Goal: Browse casually

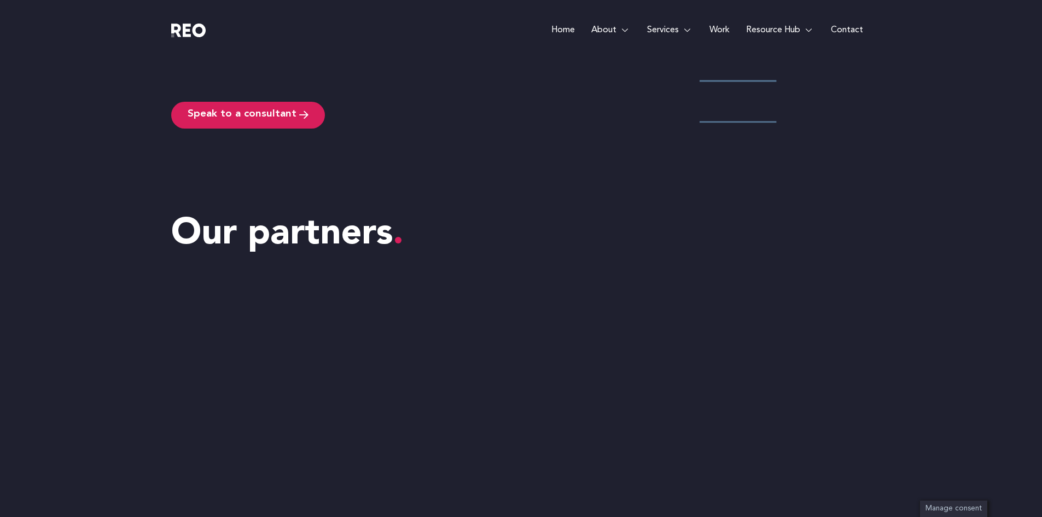
scroll to position [3874, 0]
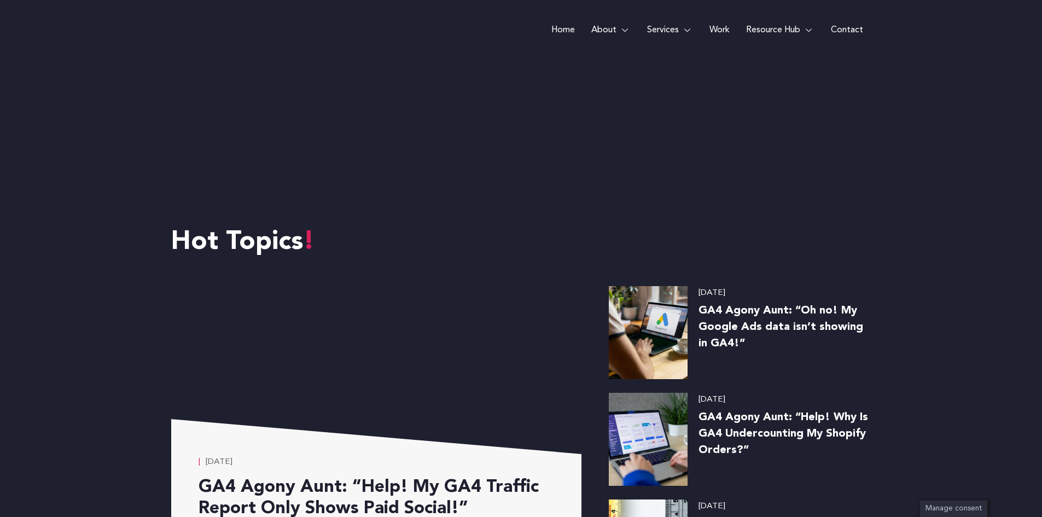
scroll to position [4281, 0]
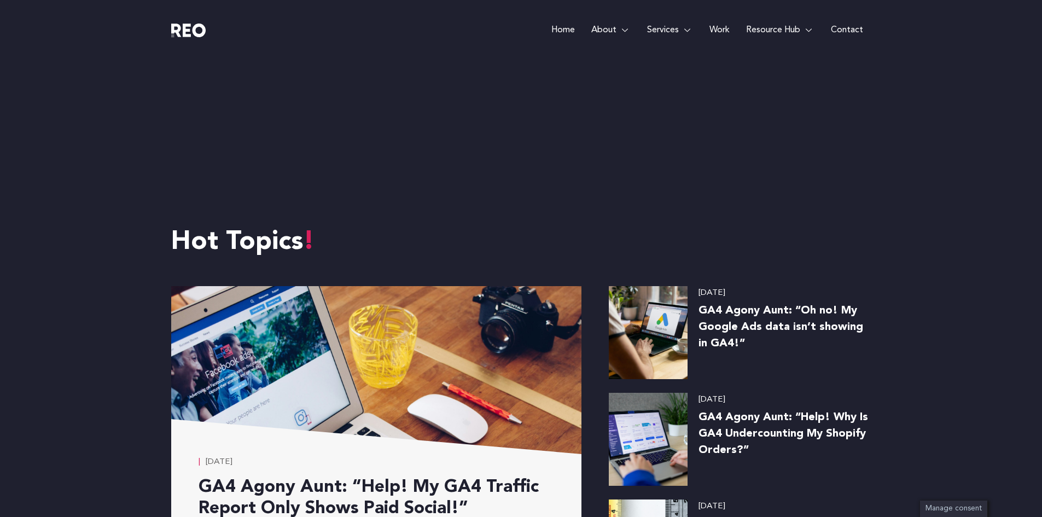
drag, startPoint x: 891, startPoint y: 126, endPoint x: 865, endPoint y: 142, distance: 30.4
click at [891, 127] on e-page-transition at bounding box center [521, 258] width 1042 height 517
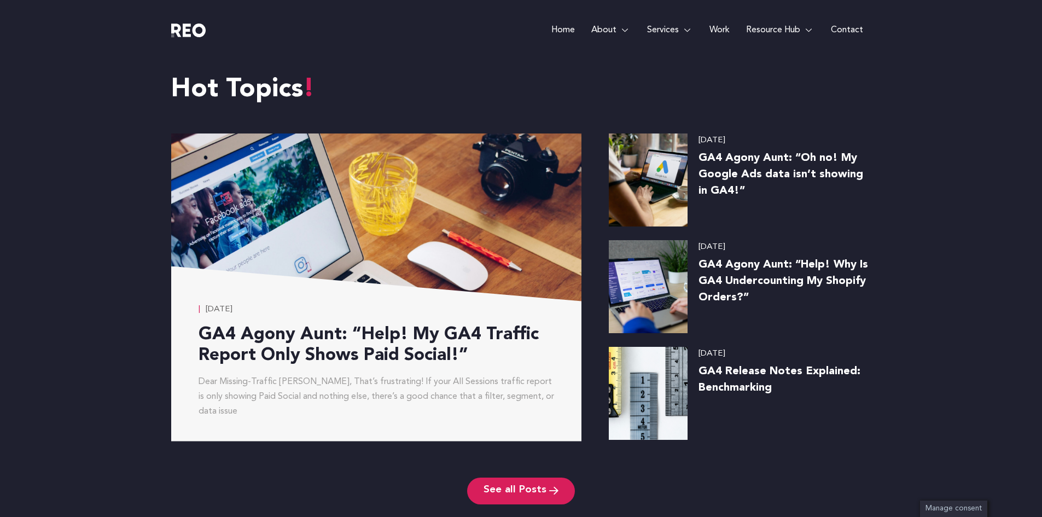
scroll to position [4379, 0]
click at [407, 361] on e-page-transition at bounding box center [521, 258] width 1042 height 517
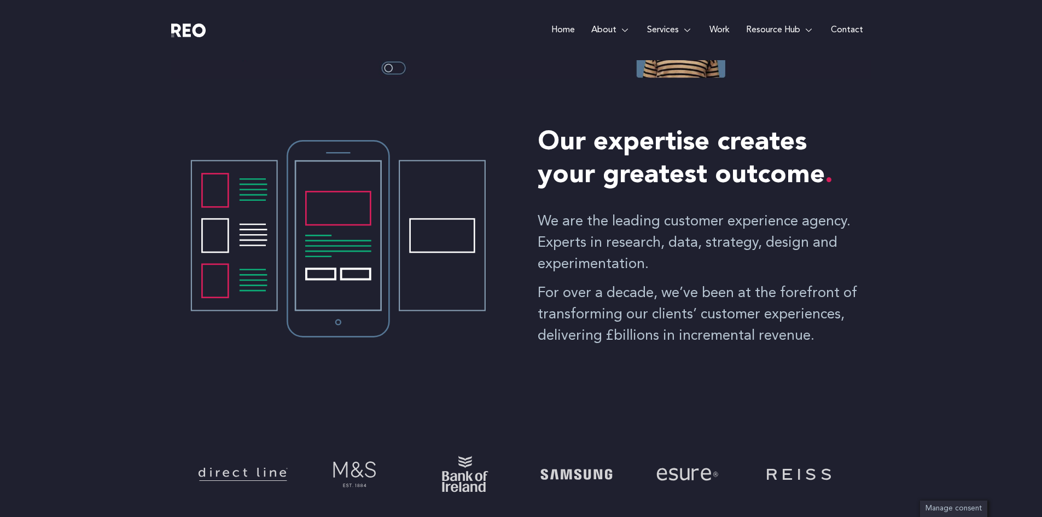
scroll to position [402, 0]
